Goal: Book appointment/travel/reservation

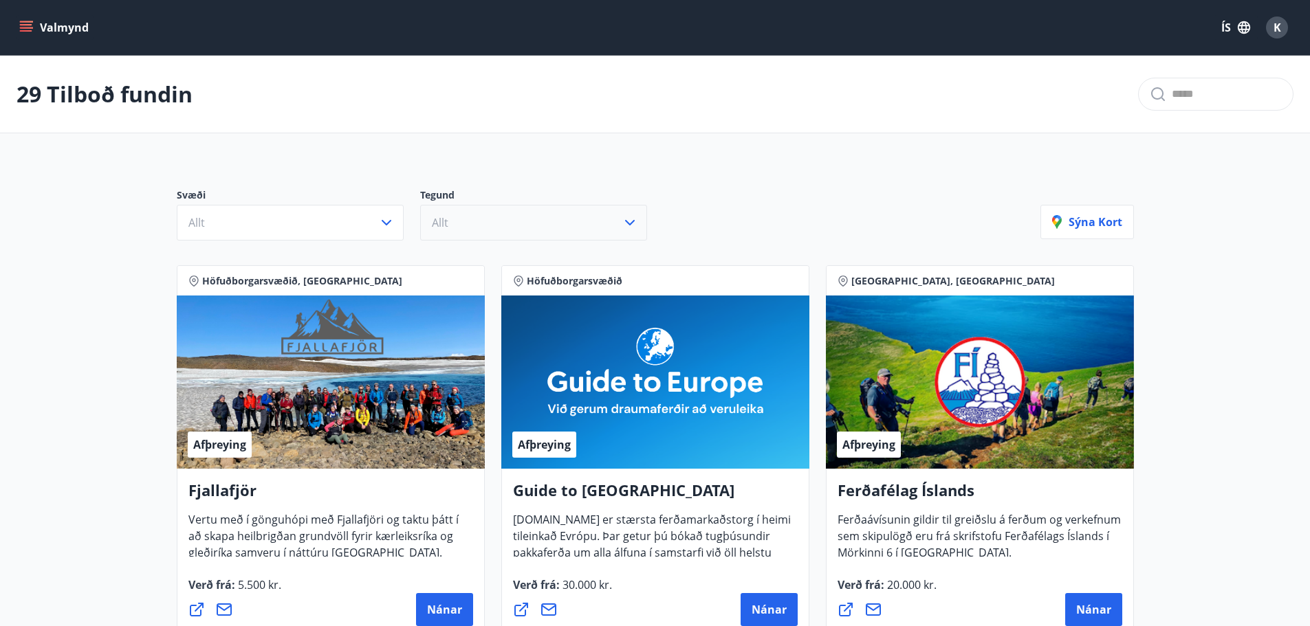
click at [496, 228] on button "Allt" at bounding box center [533, 223] width 227 height 36
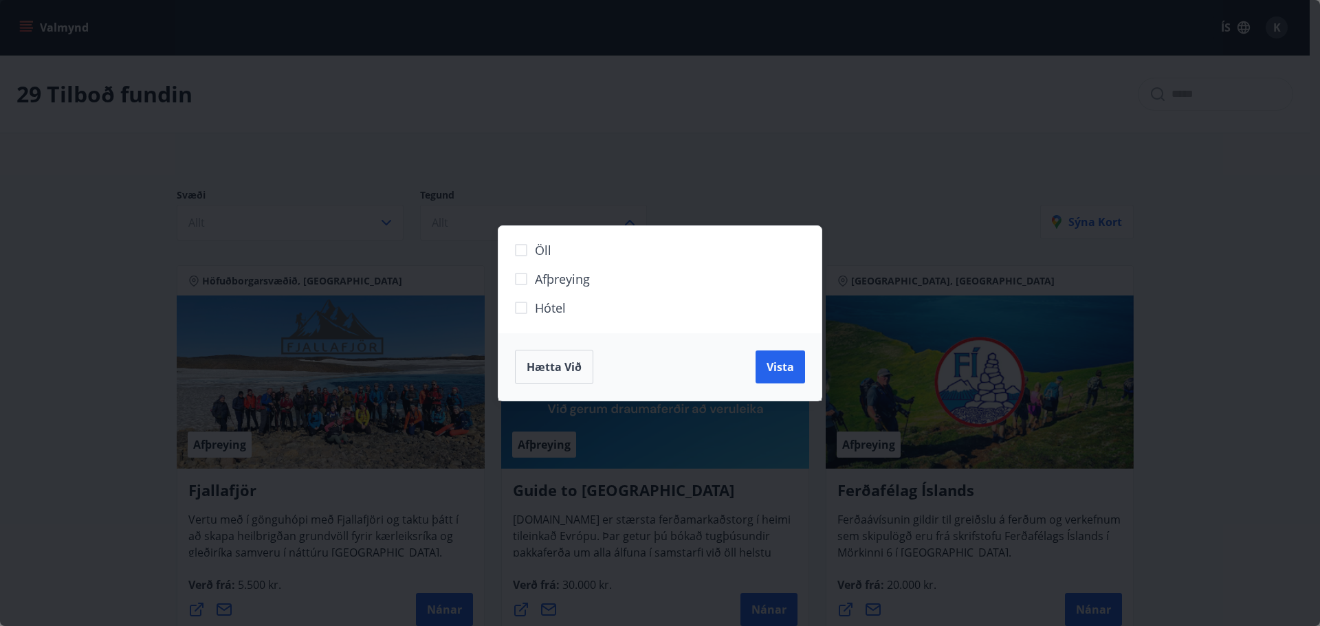
click at [496, 226] on div "Öll Afþreying Hótel Hætta við Vista" at bounding box center [660, 313] width 1320 height 626
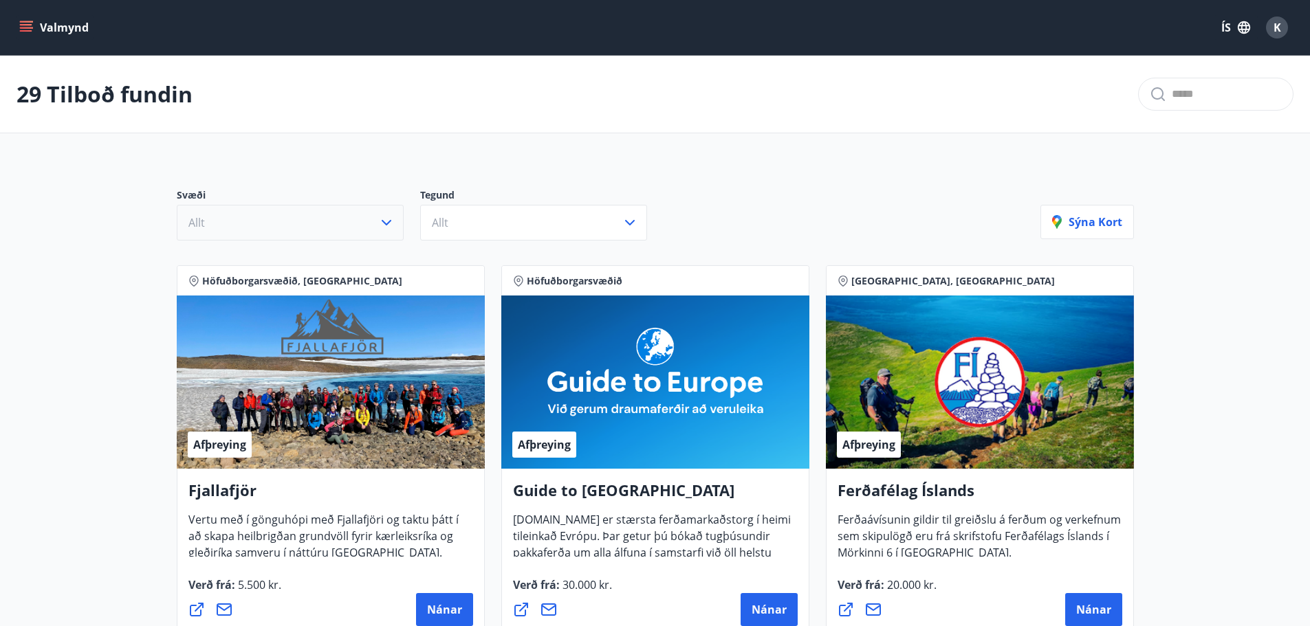
click at [348, 230] on button "Allt" at bounding box center [290, 223] width 227 height 36
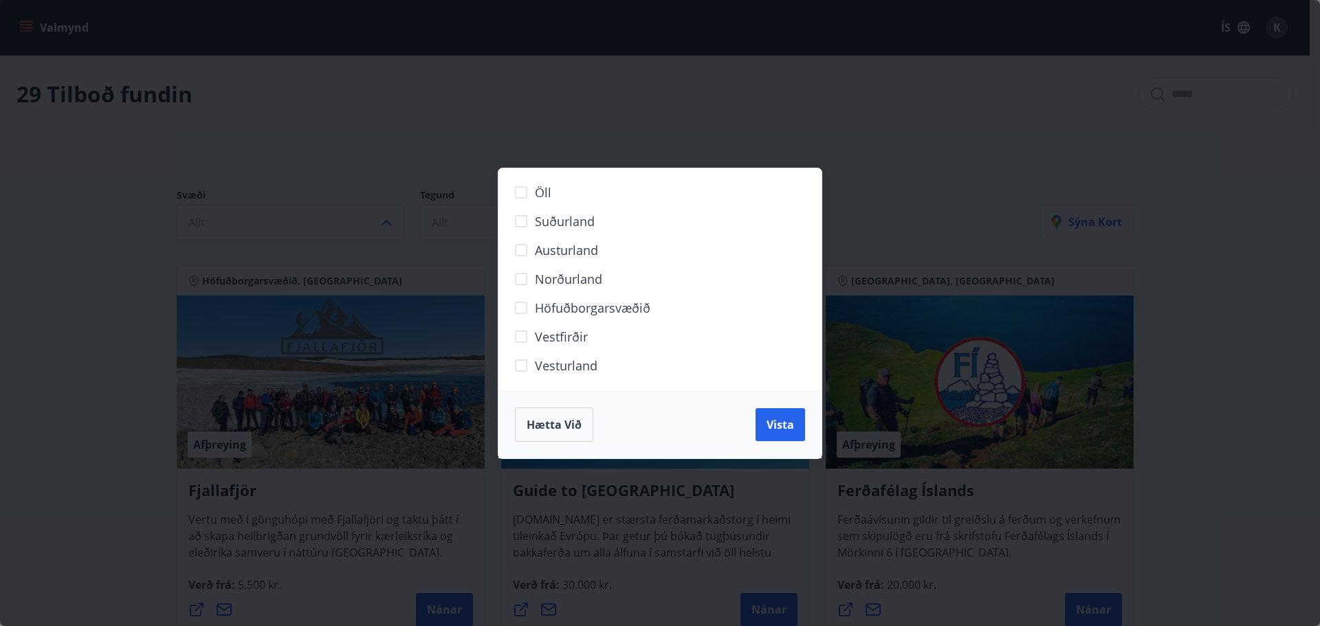
click at [572, 309] on span "Höfuðborgarsvæðið" at bounding box center [593, 308] width 116 height 18
click at [789, 425] on span "Vista" at bounding box center [781, 424] width 28 height 15
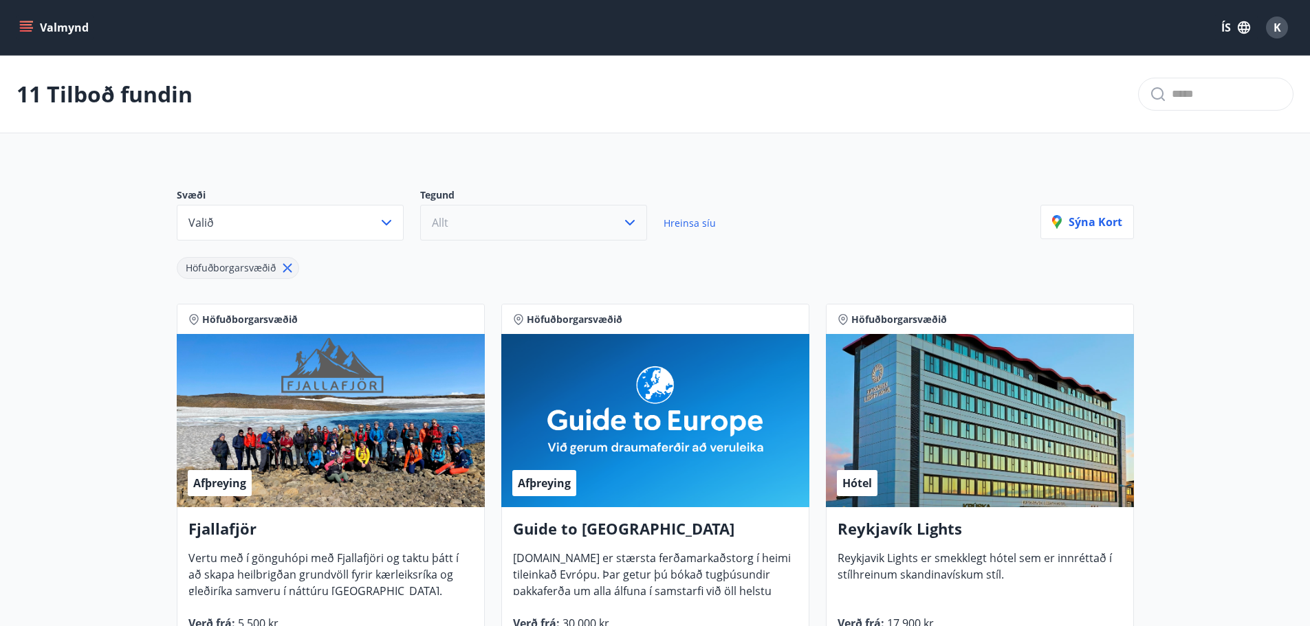
click at [499, 224] on button "Allt" at bounding box center [533, 223] width 227 height 36
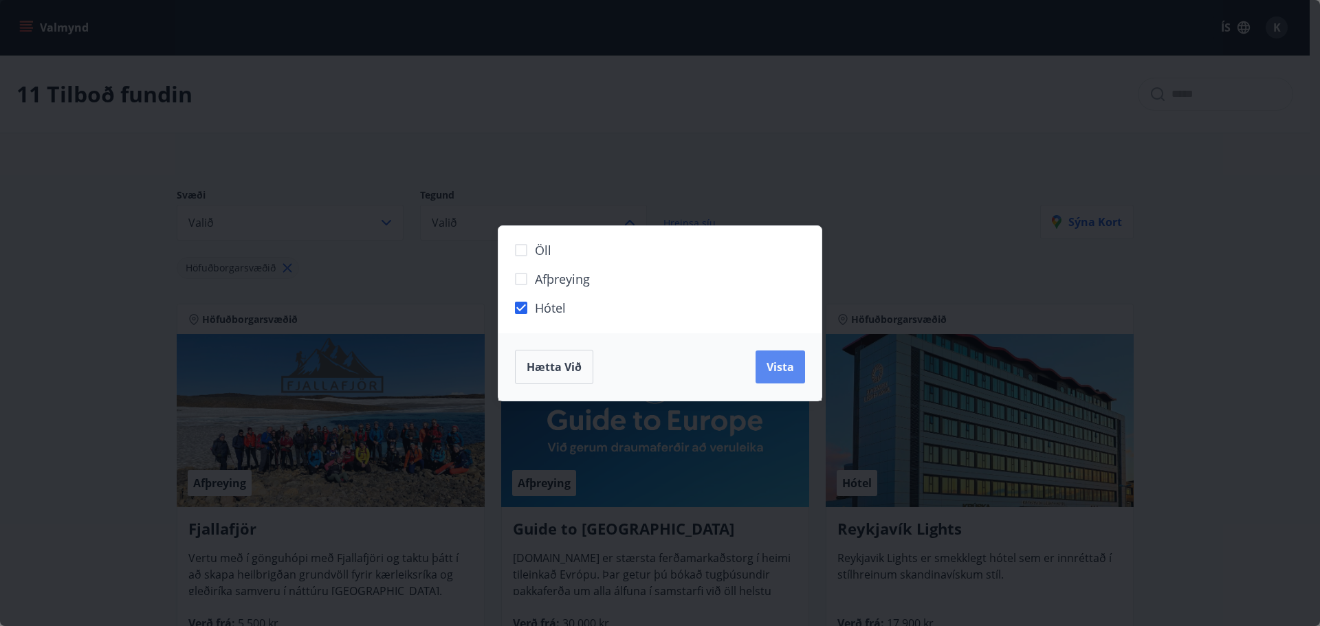
click at [787, 373] on span "Vista" at bounding box center [781, 367] width 28 height 15
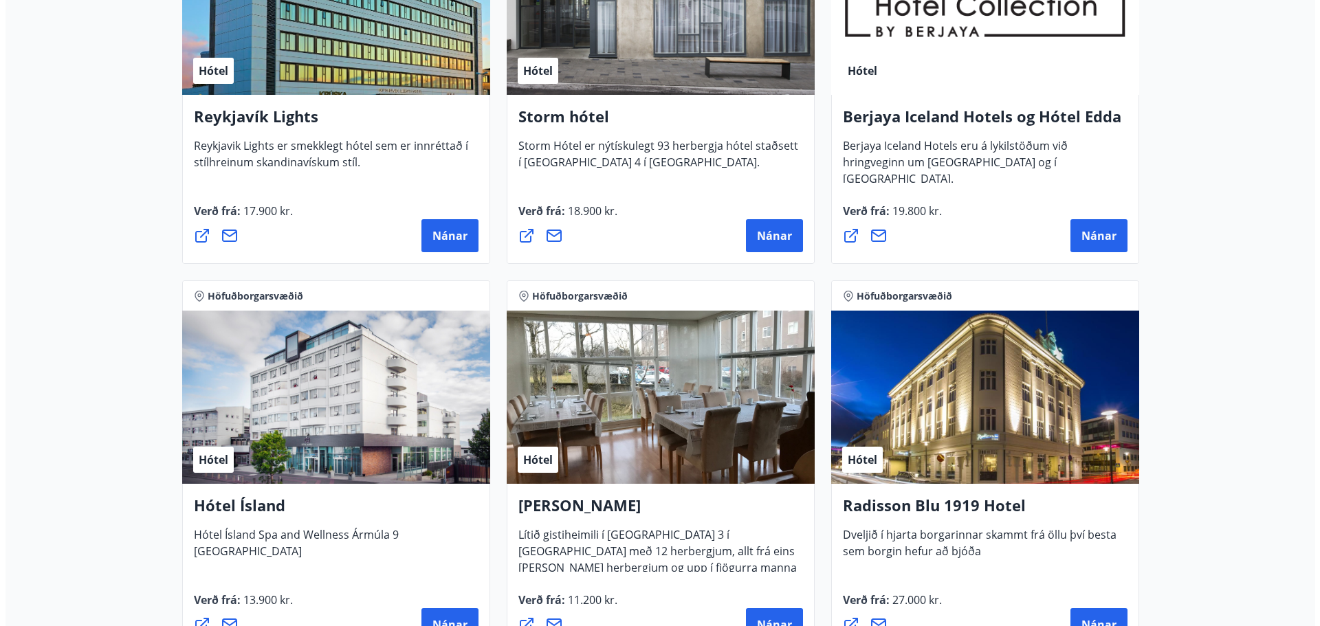
scroll to position [344, 0]
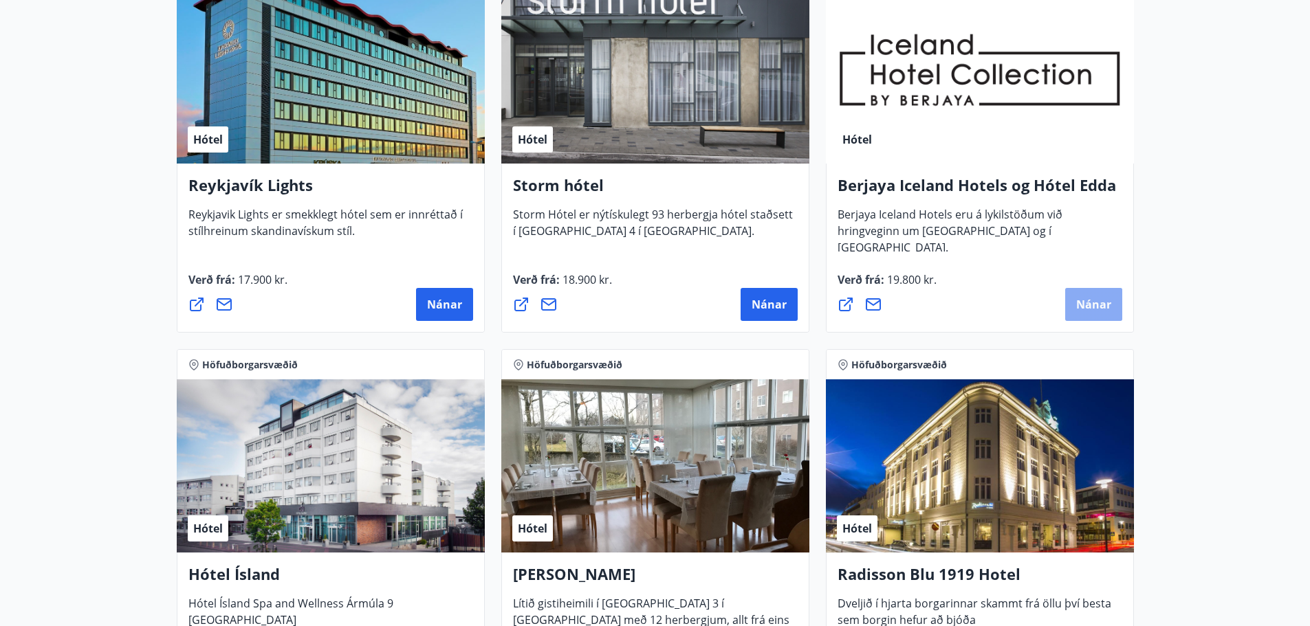
click at [1098, 305] on span "Nánar" at bounding box center [1093, 304] width 35 height 15
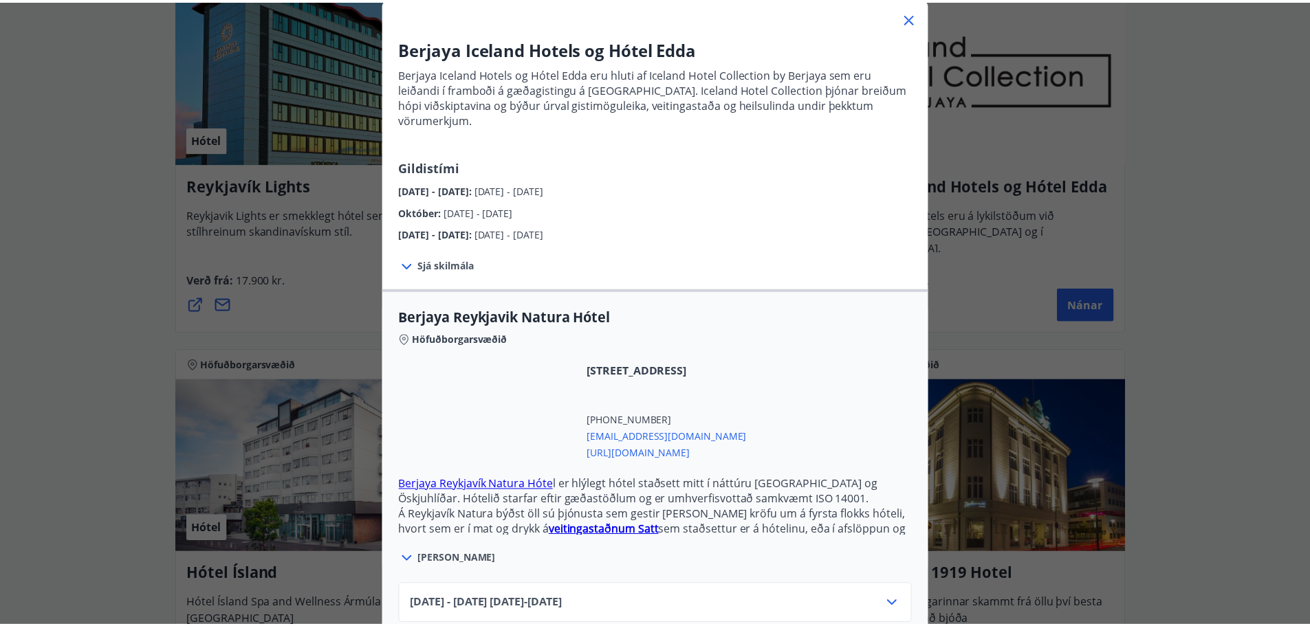
scroll to position [0, 0]
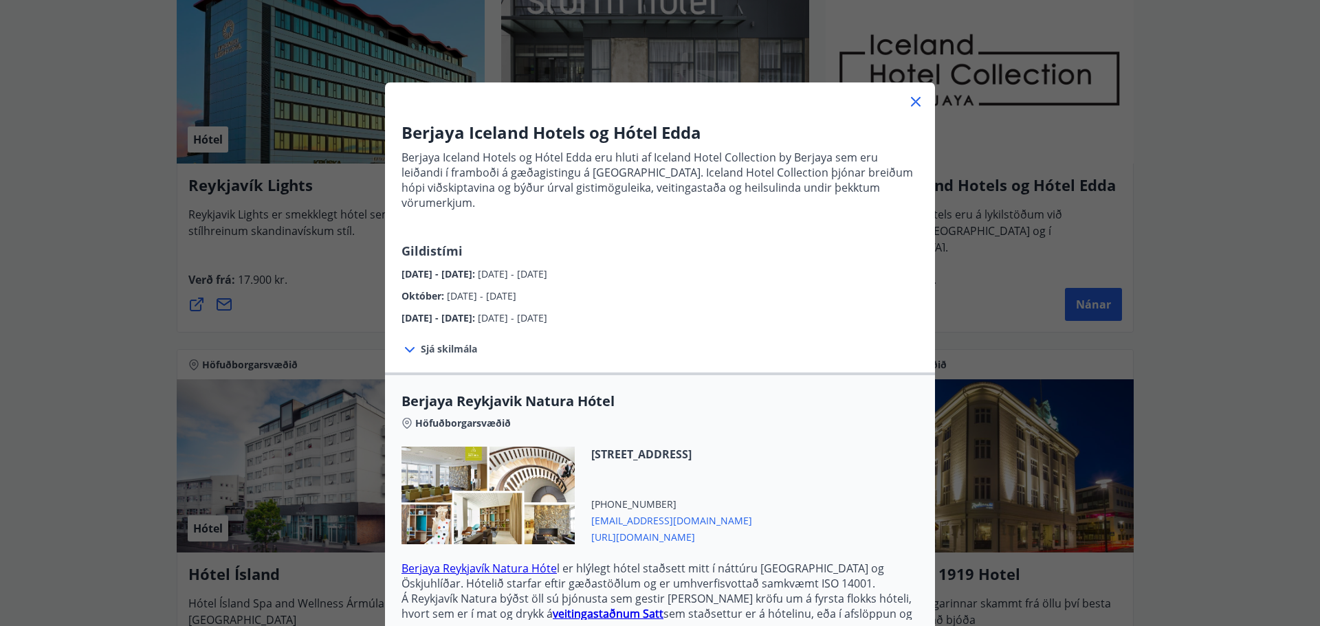
click at [912, 99] on icon at bounding box center [916, 102] width 17 height 17
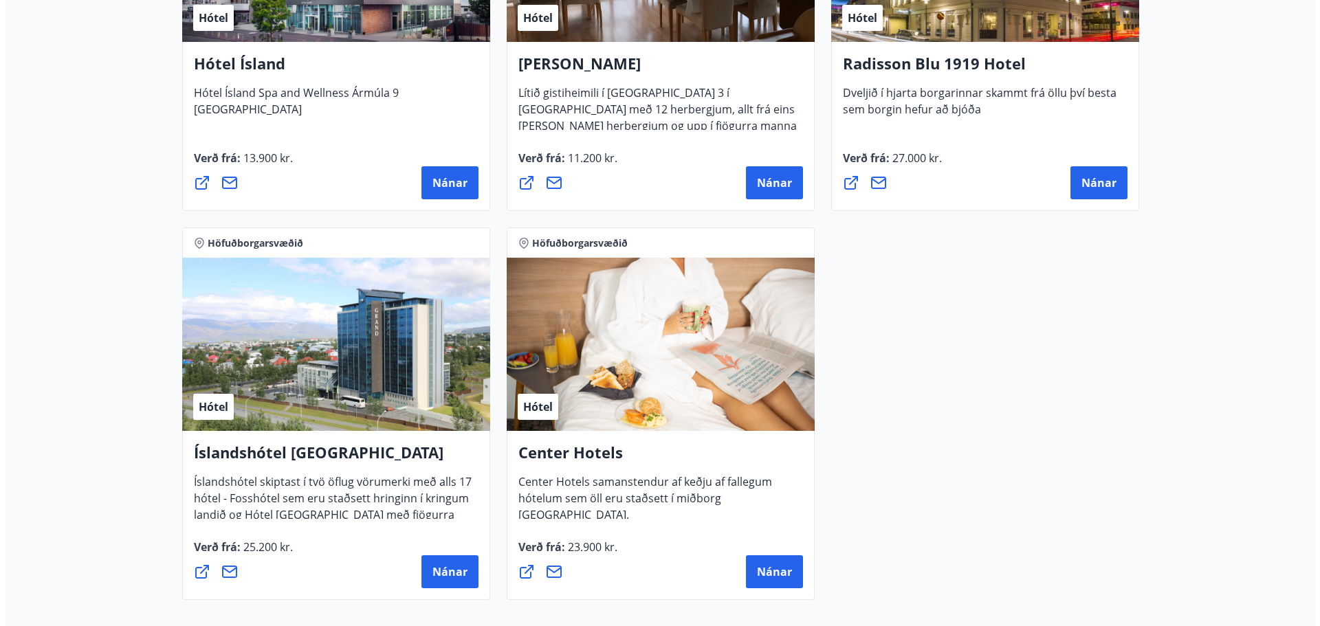
scroll to position [963, 0]
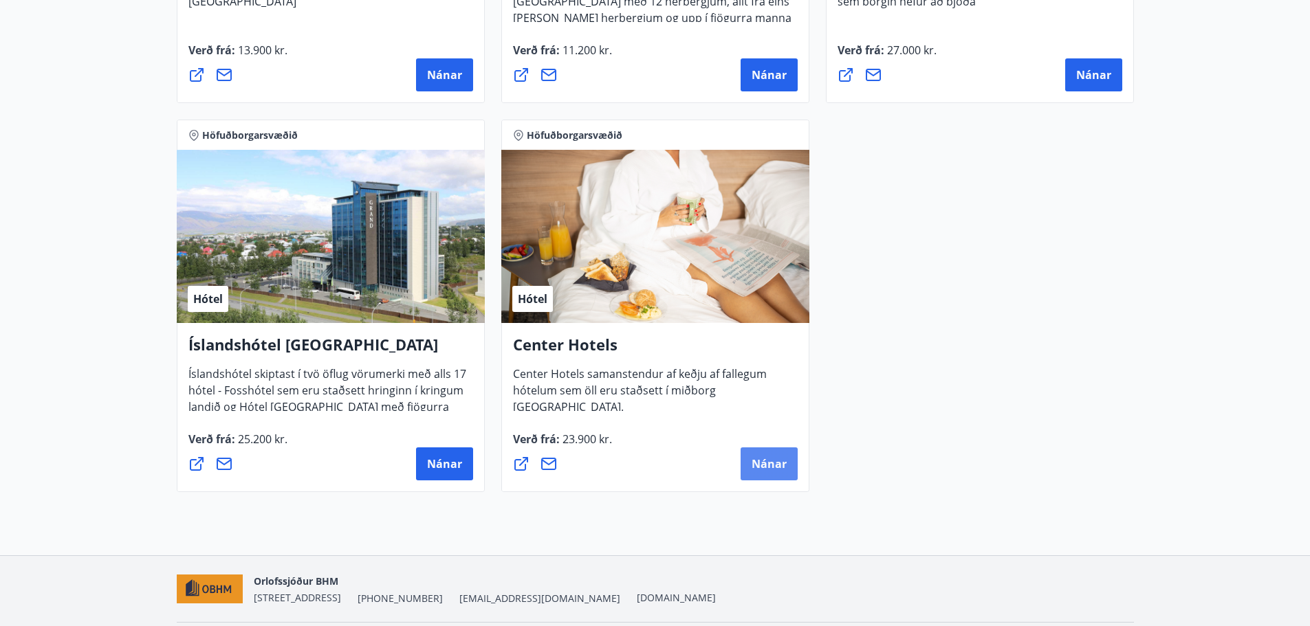
click at [788, 470] on button "Nánar" at bounding box center [769, 464] width 57 height 33
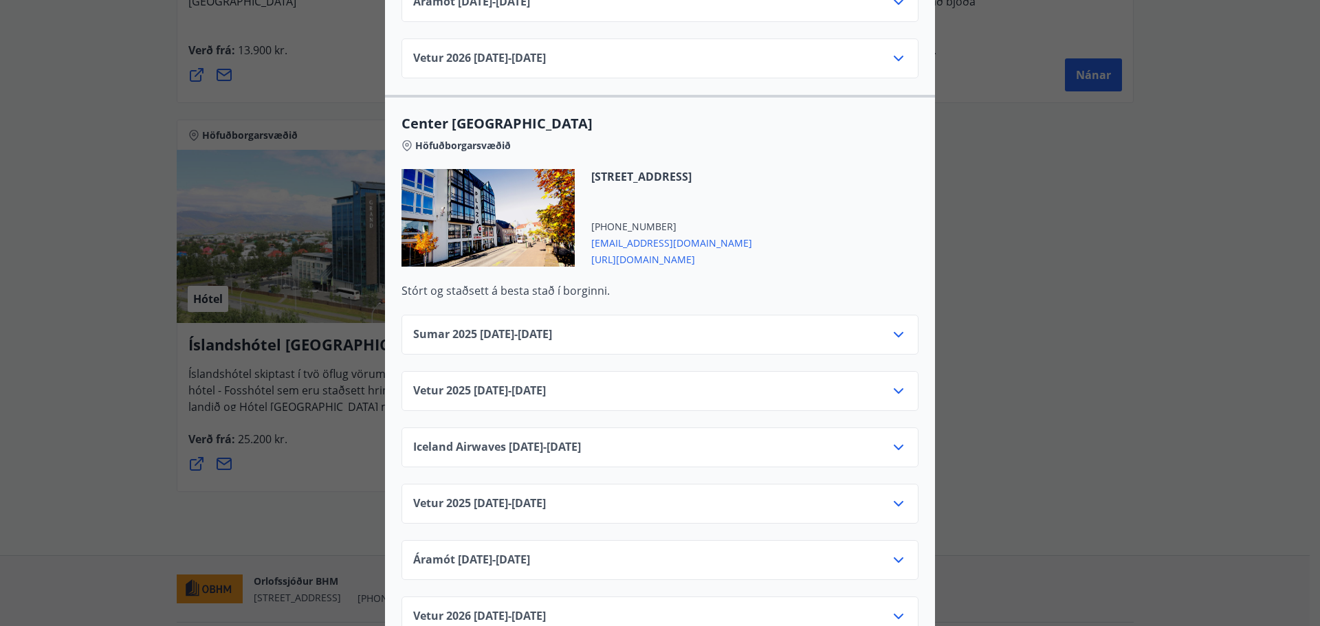
click at [813, 383] on div "Vetur [PHONE_NUMBER][DATE] - [DATE]" at bounding box center [660, 397] width 494 height 28
click at [901, 383] on icon at bounding box center [899, 391] width 17 height 17
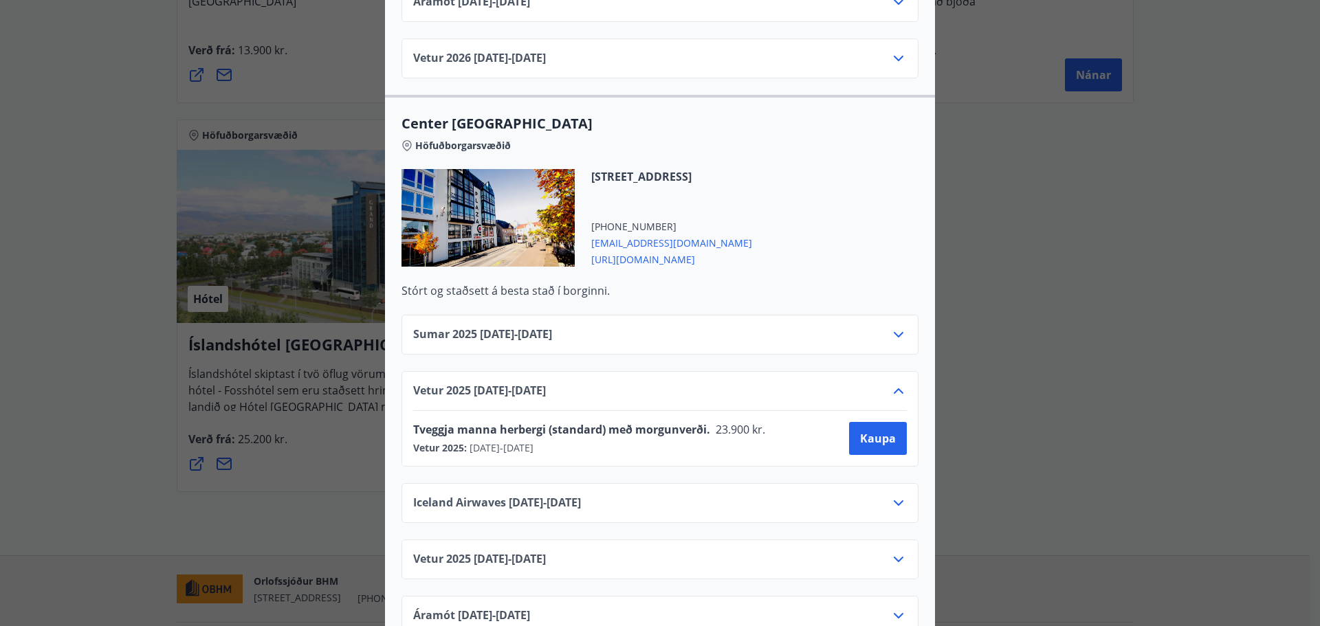
click at [896, 383] on icon at bounding box center [899, 391] width 17 height 17
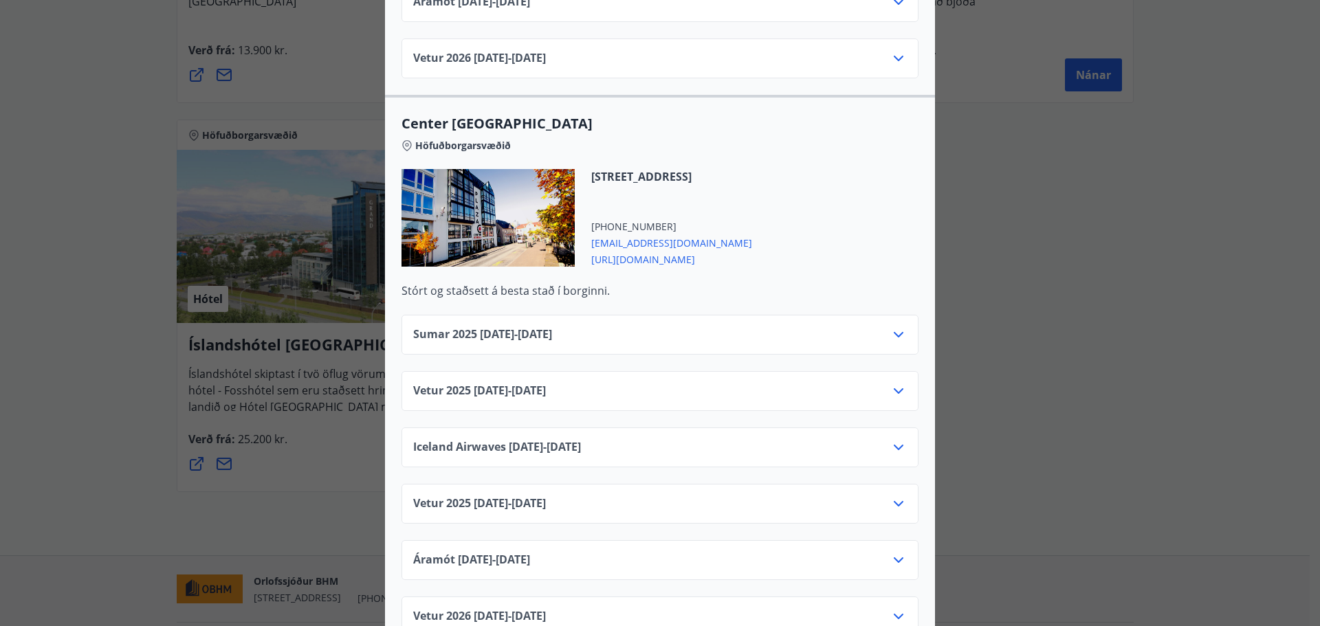
click at [892, 383] on icon at bounding box center [899, 391] width 17 height 17
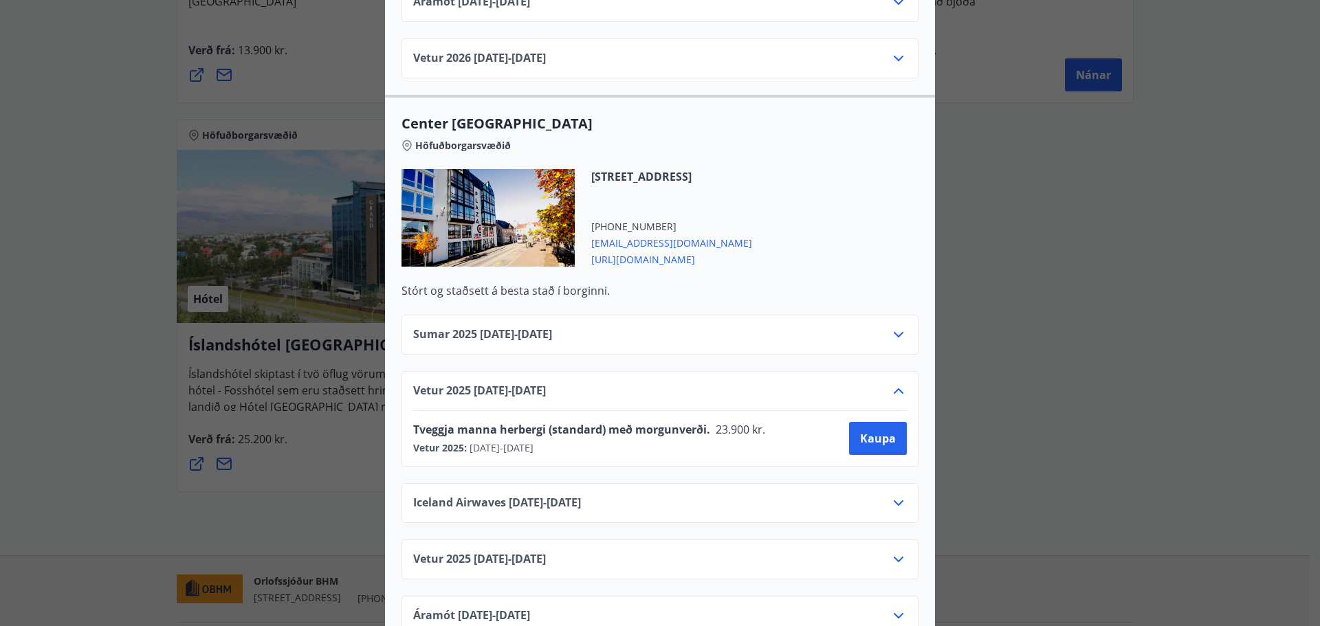
click at [892, 383] on icon at bounding box center [899, 391] width 17 height 17
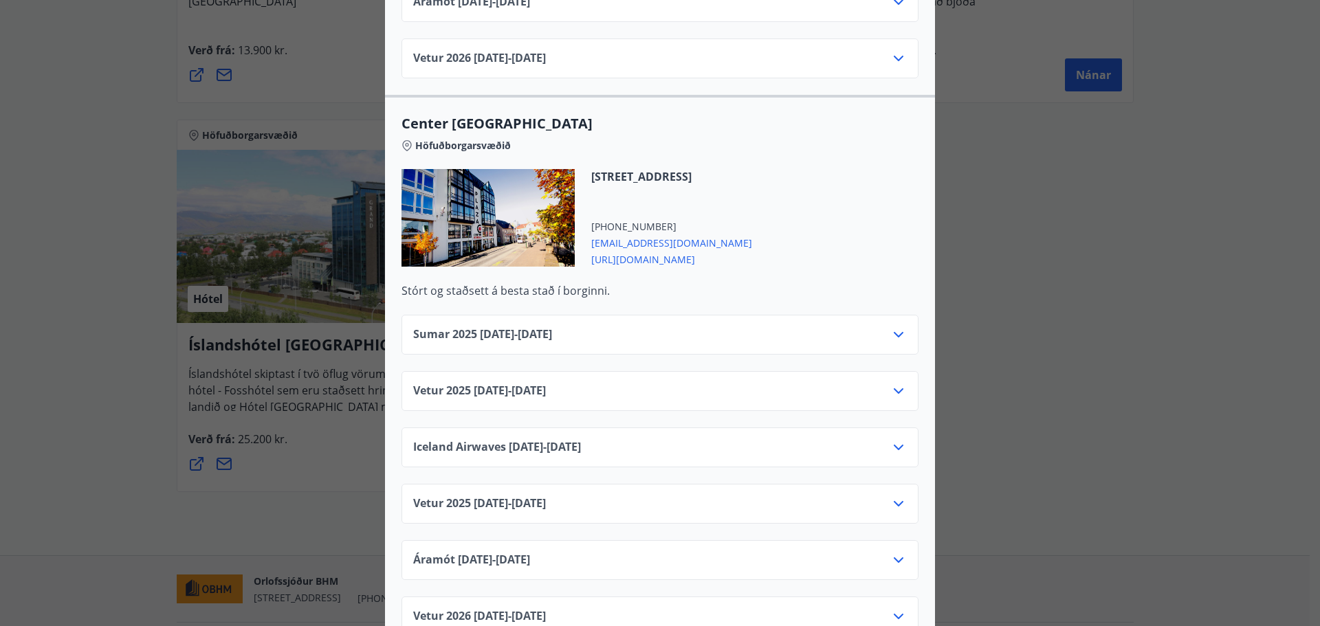
click at [893, 383] on icon at bounding box center [899, 391] width 17 height 17
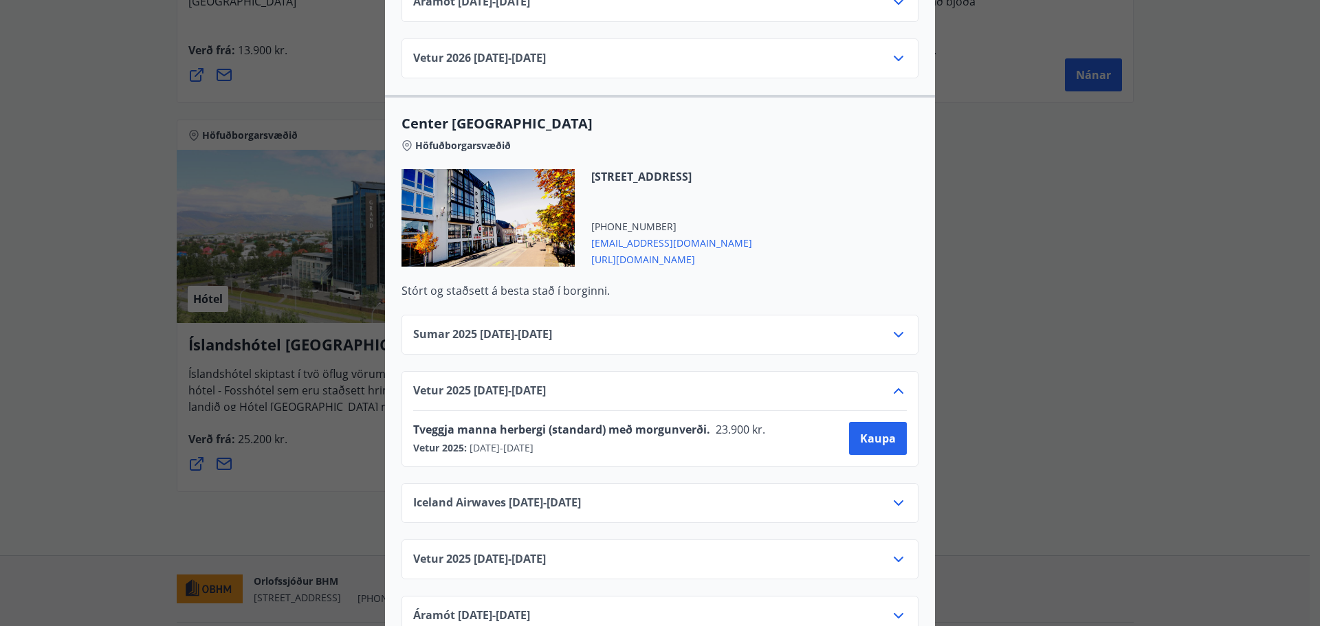
click at [894, 389] on icon at bounding box center [899, 392] width 10 height 6
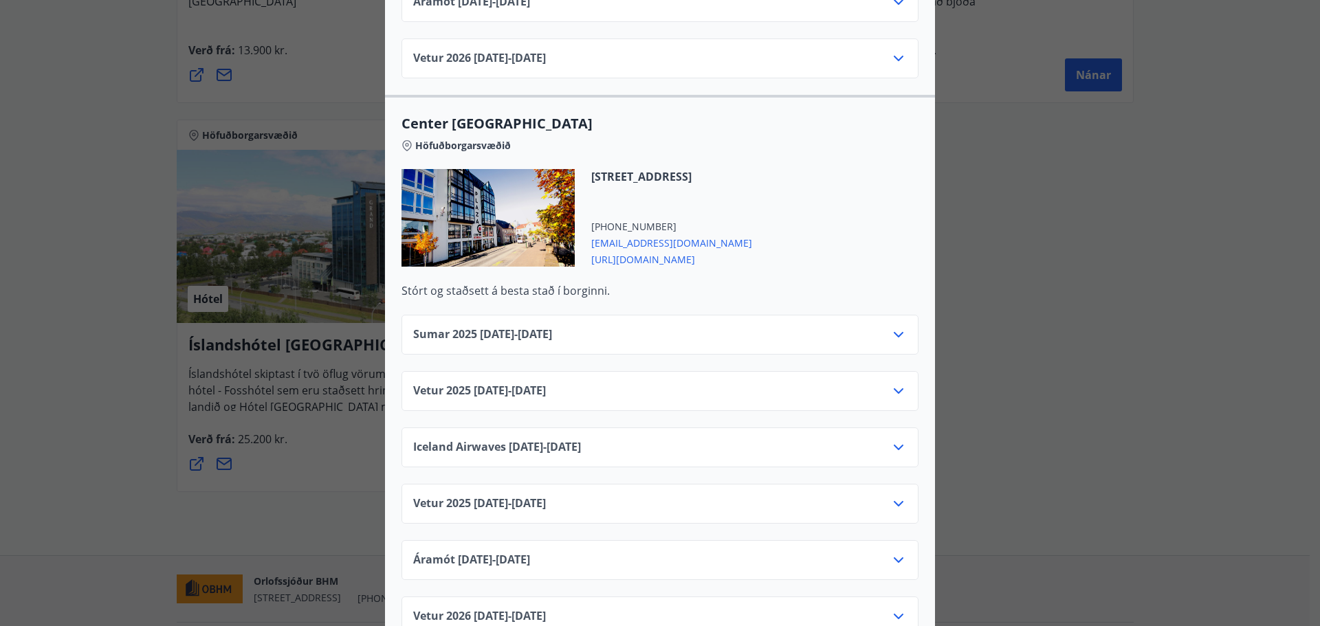
click at [893, 383] on icon at bounding box center [899, 391] width 17 height 17
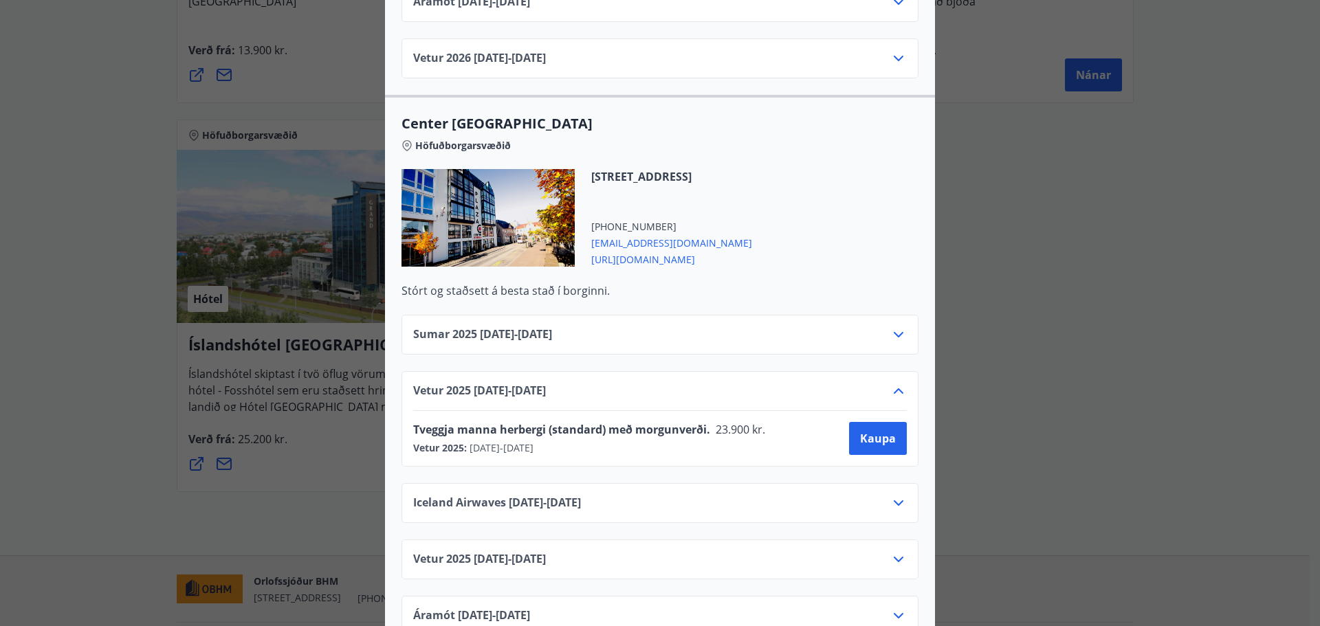
click at [894, 389] on icon at bounding box center [899, 392] width 10 height 6
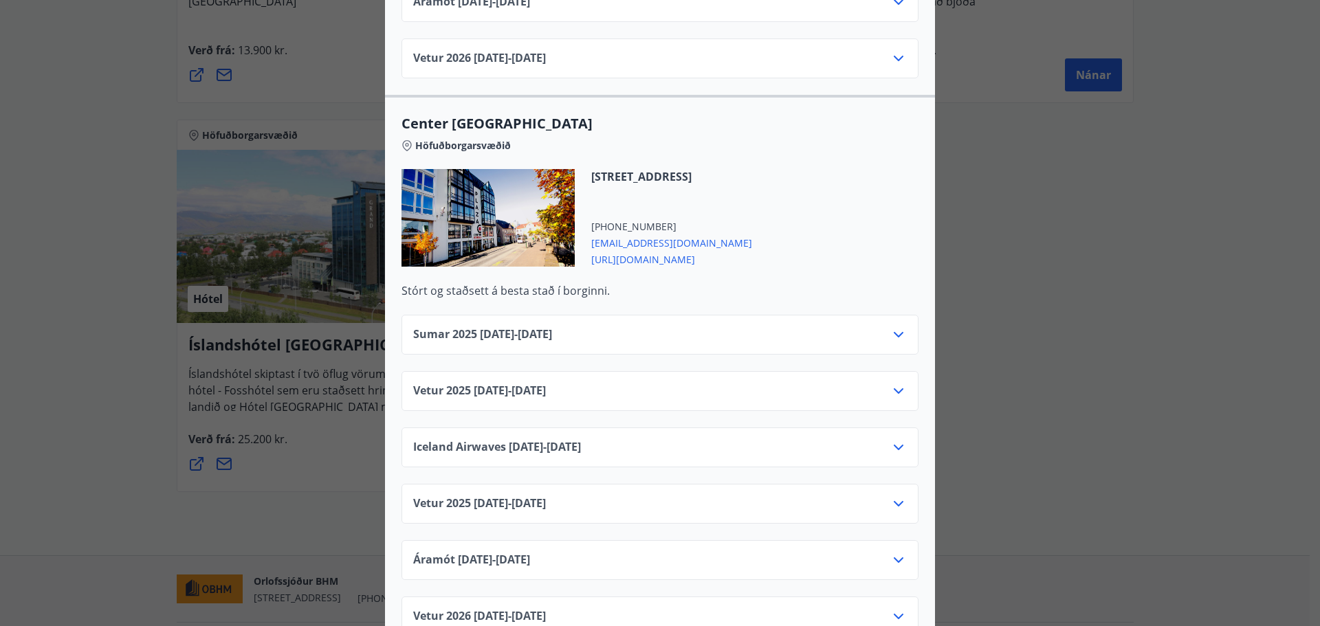
click at [895, 439] on icon at bounding box center [899, 447] width 17 height 17
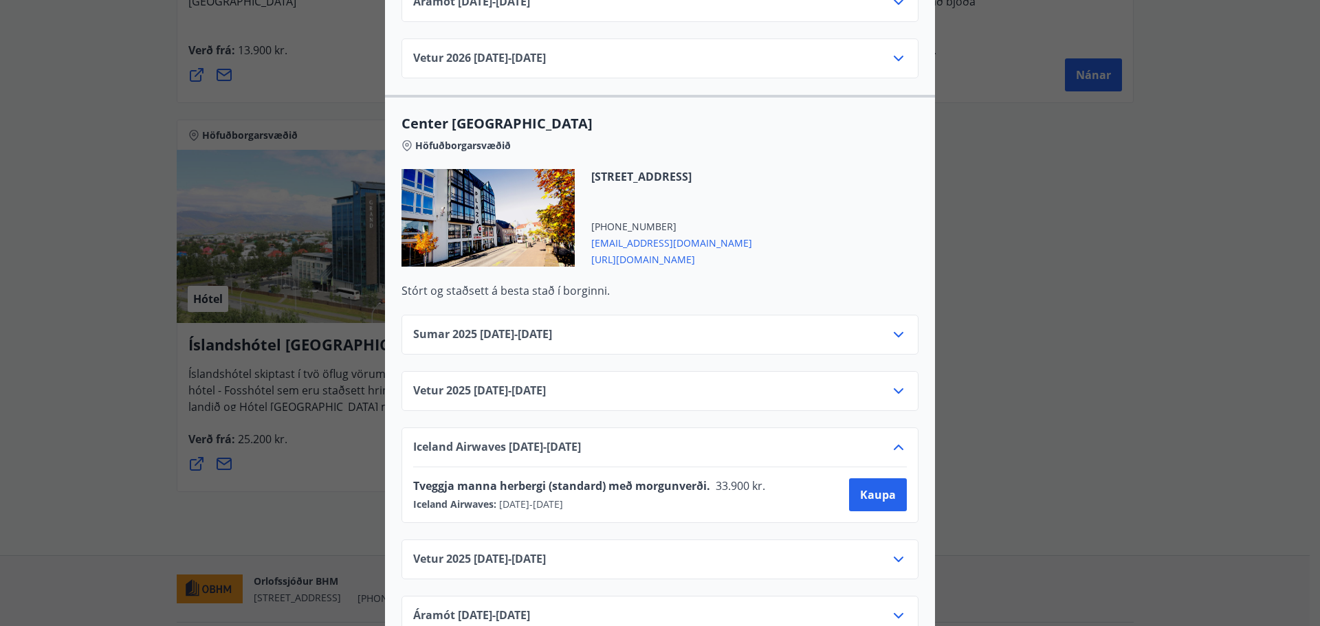
click at [891, 439] on icon at bounding box center [899, 447] width 17 height 17
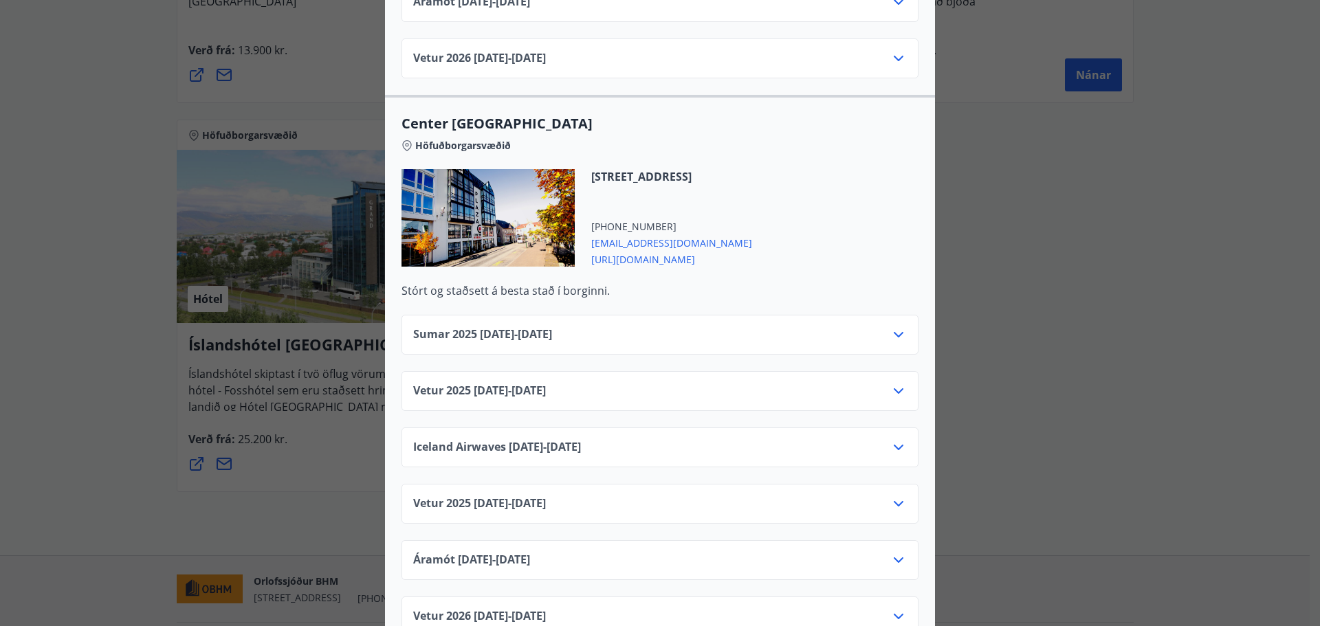
click at [893, 383] on icon at bounding box center [899, 391] width 17 height 17
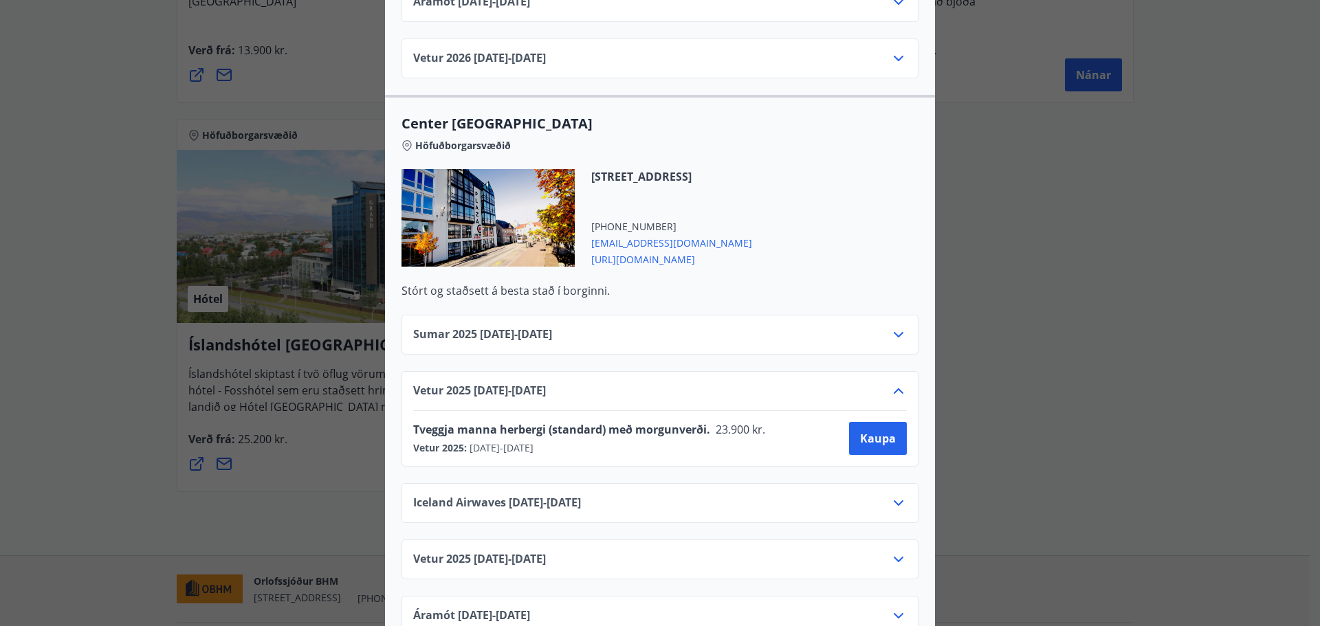
click at [893, 383] on icon at bounding box center [899, 391] width 17 height 17
